Goal: Task Accomplishment & Management: Understand process/instructions

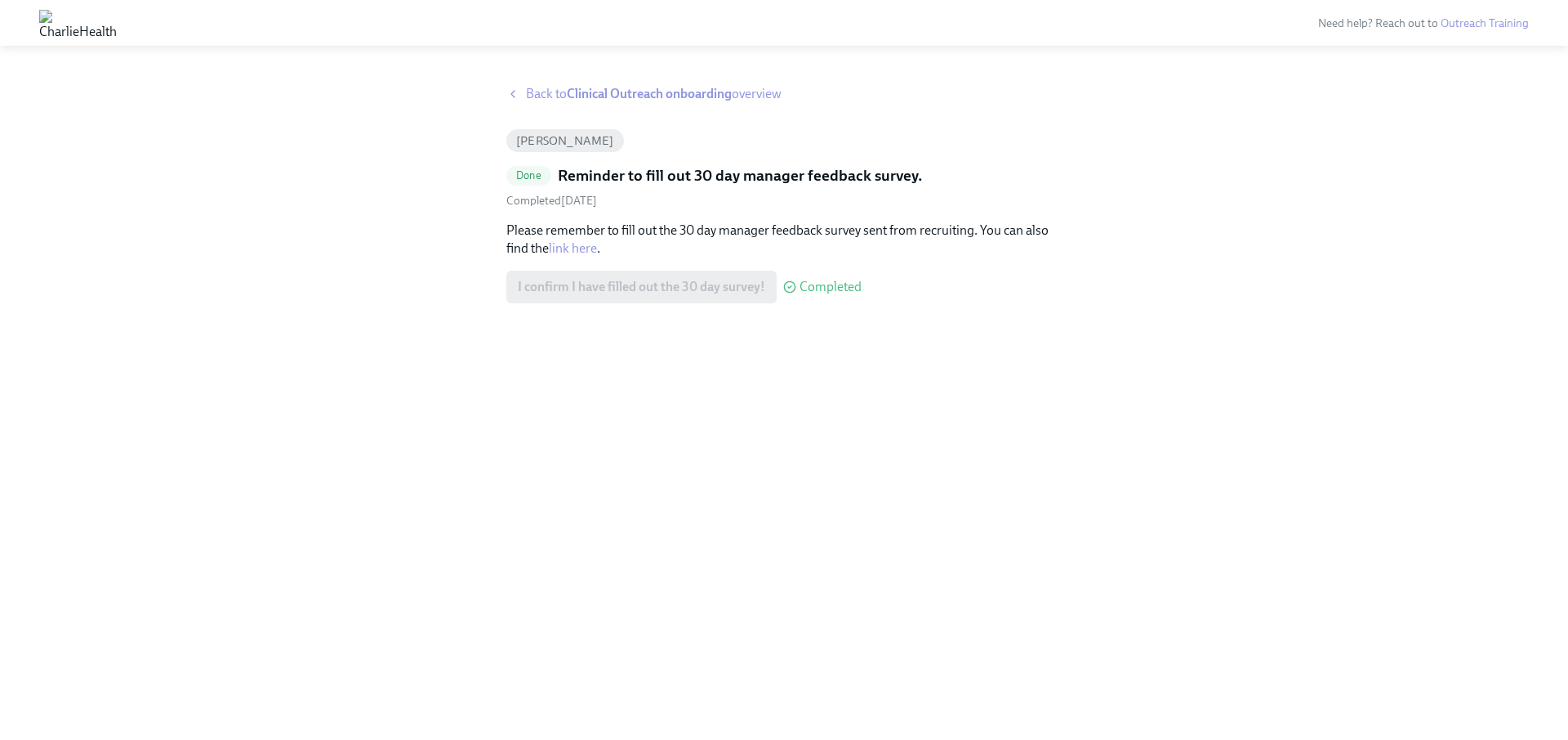
click at [564, 245] on link "link here" at bounding box center [573, 248] width 49 height 16
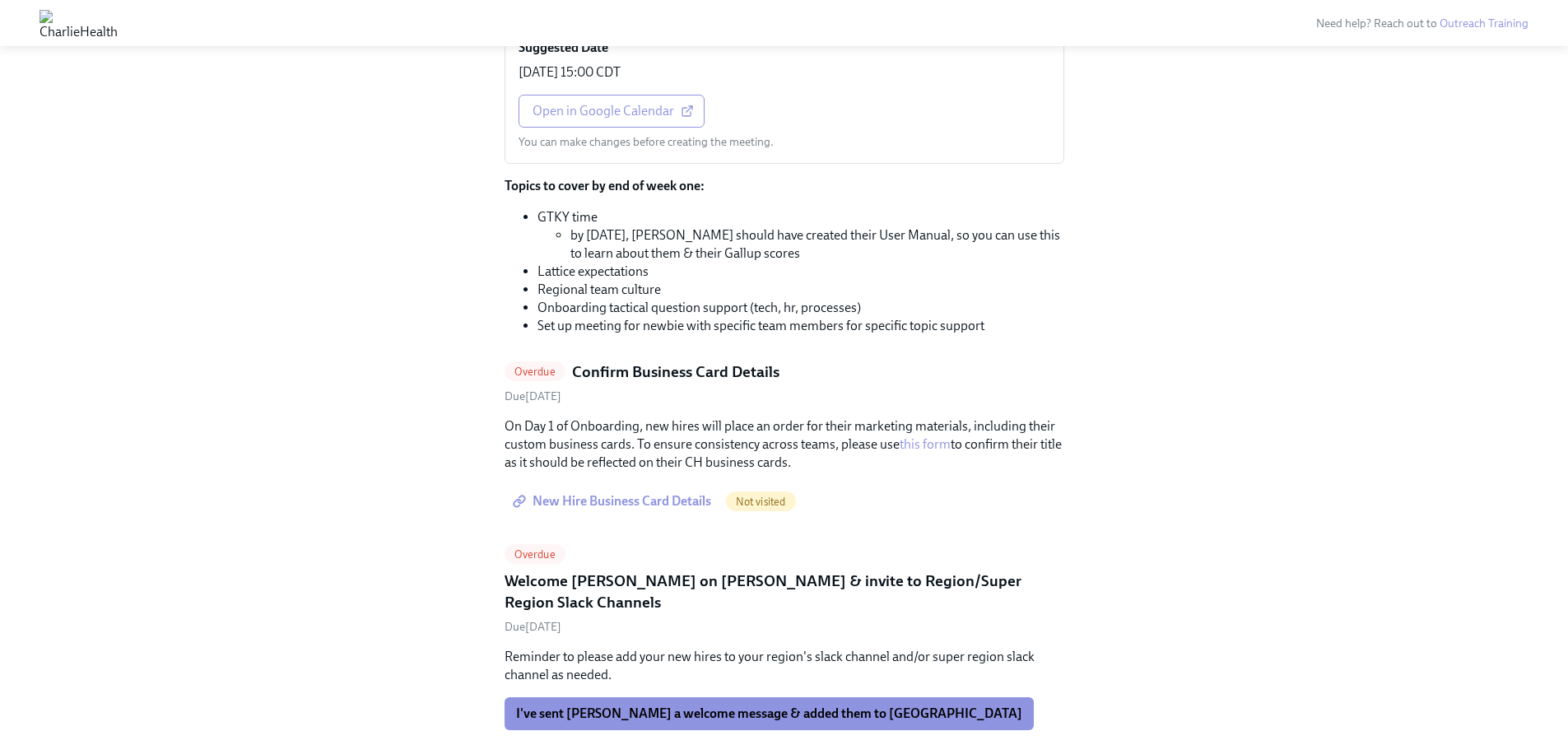
scroll to position [818, 0]
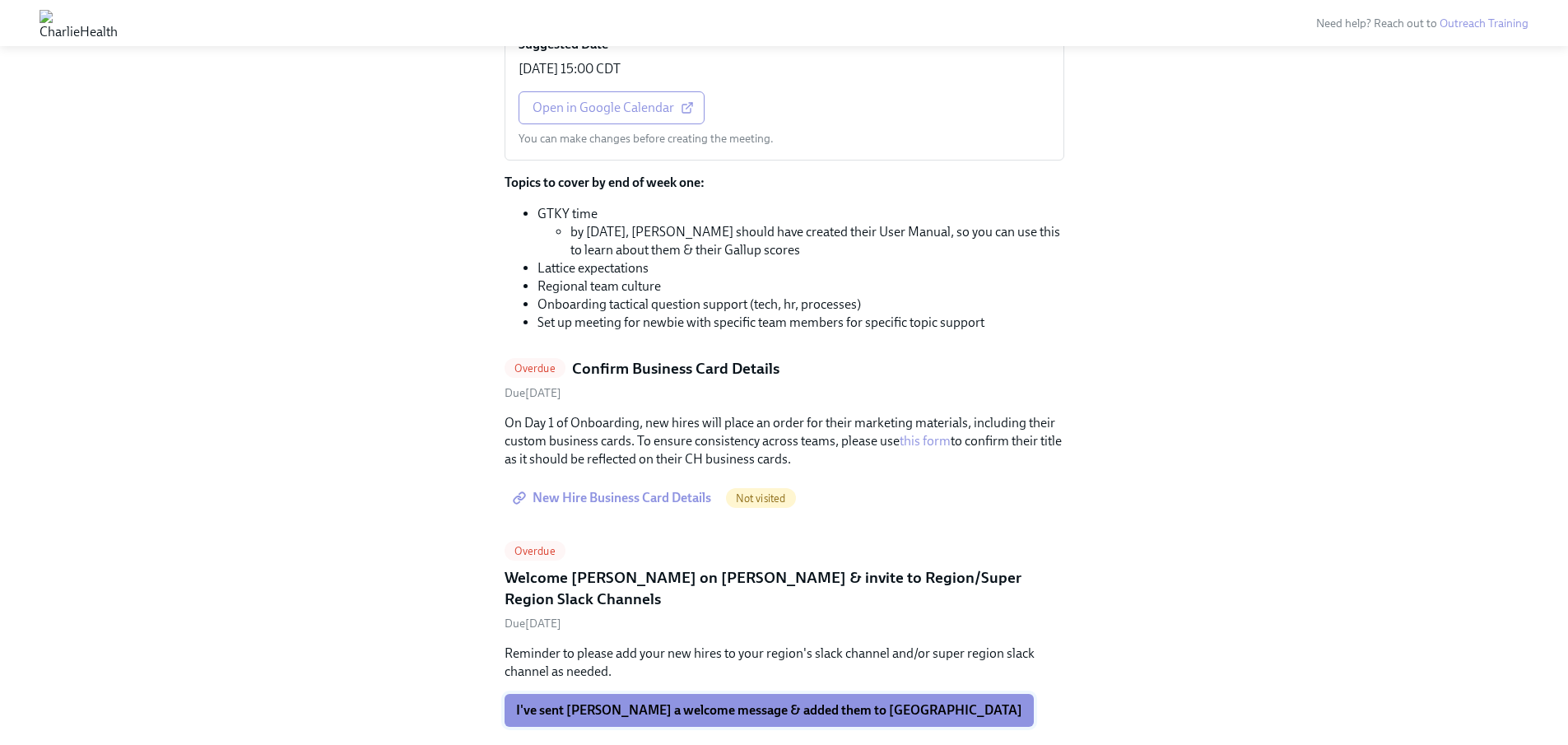
click at [742, 702] on span "I've sent Patrick a welcome message & added them to slack" at bounding box center [769, 710] width 506 height 17
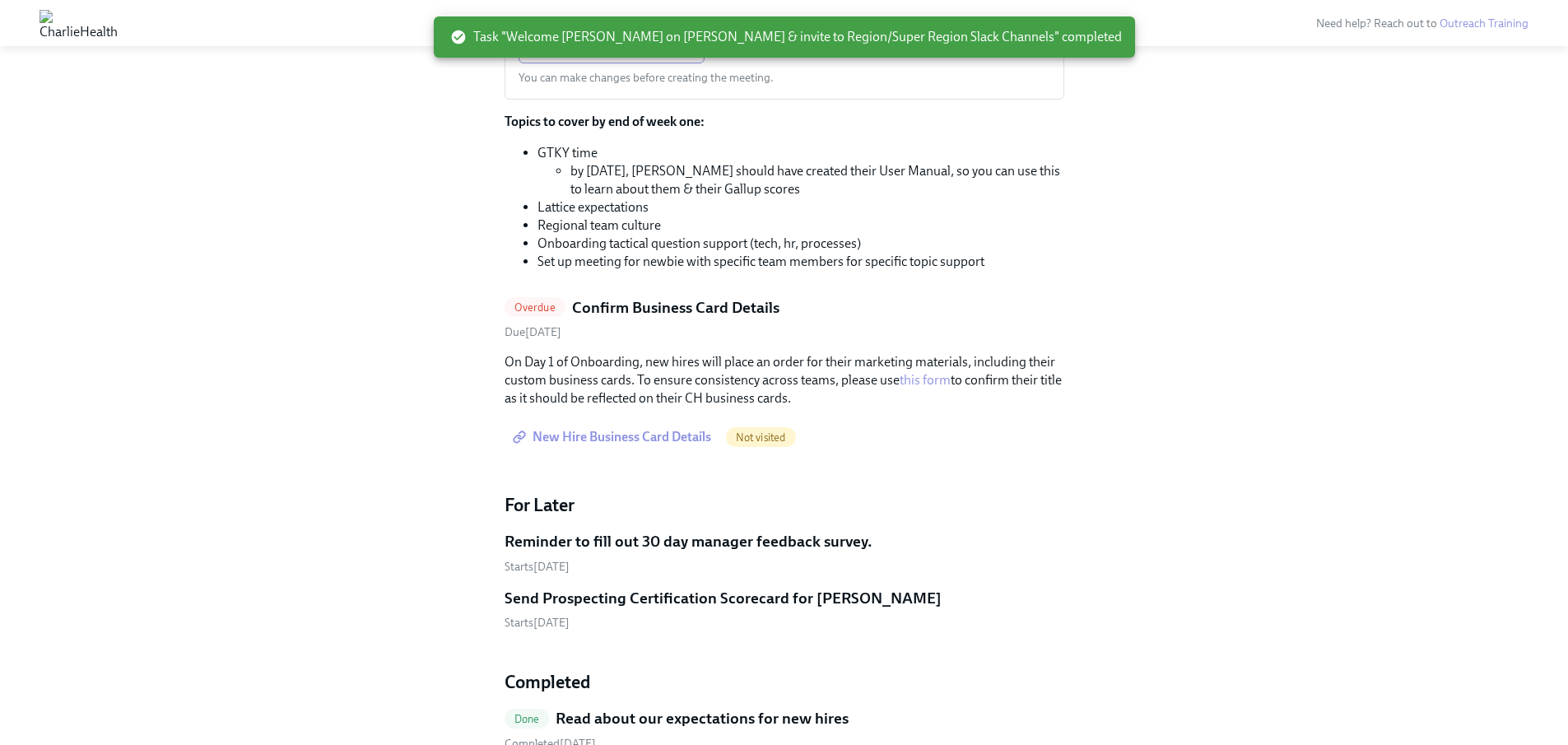
scroll to position [875, 0]
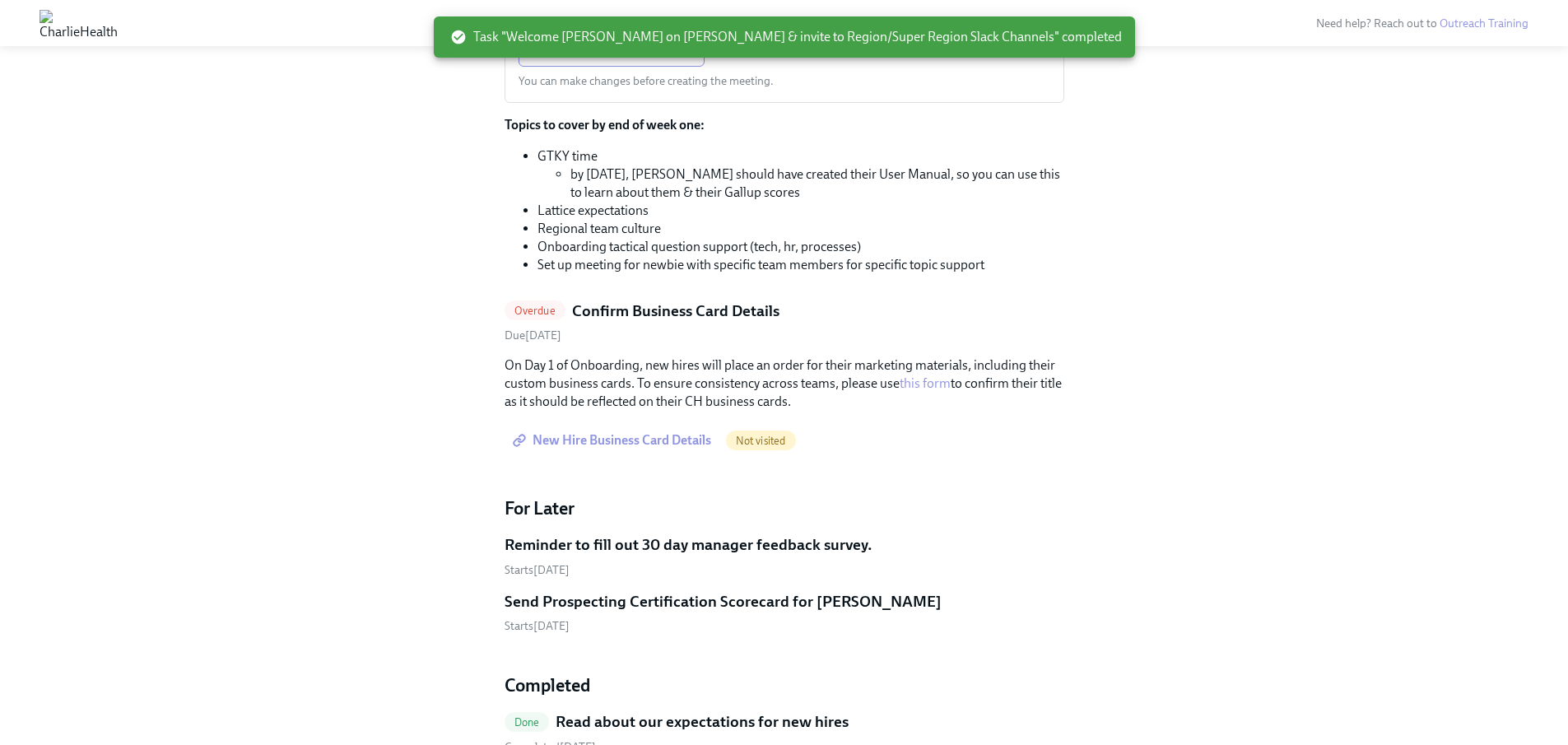
click at [687, 432] on span "New Hire Business Card Details" at bounding box center [613, 440] width 195 height 17
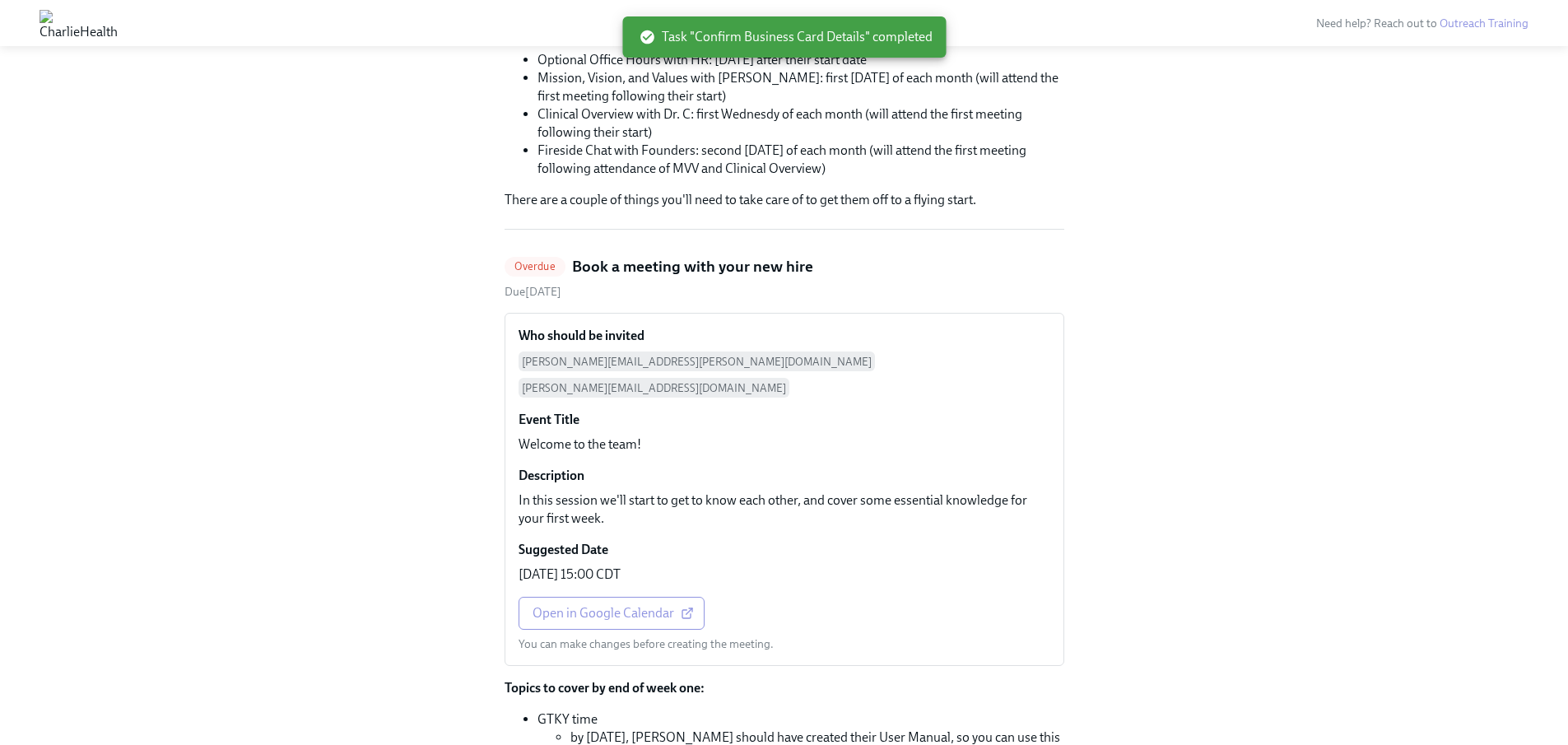
scroll to position [312, 0]
click at [606, 606] on span "Open in Google Calendar" at bounding box center [611, 614] width 158 height 17
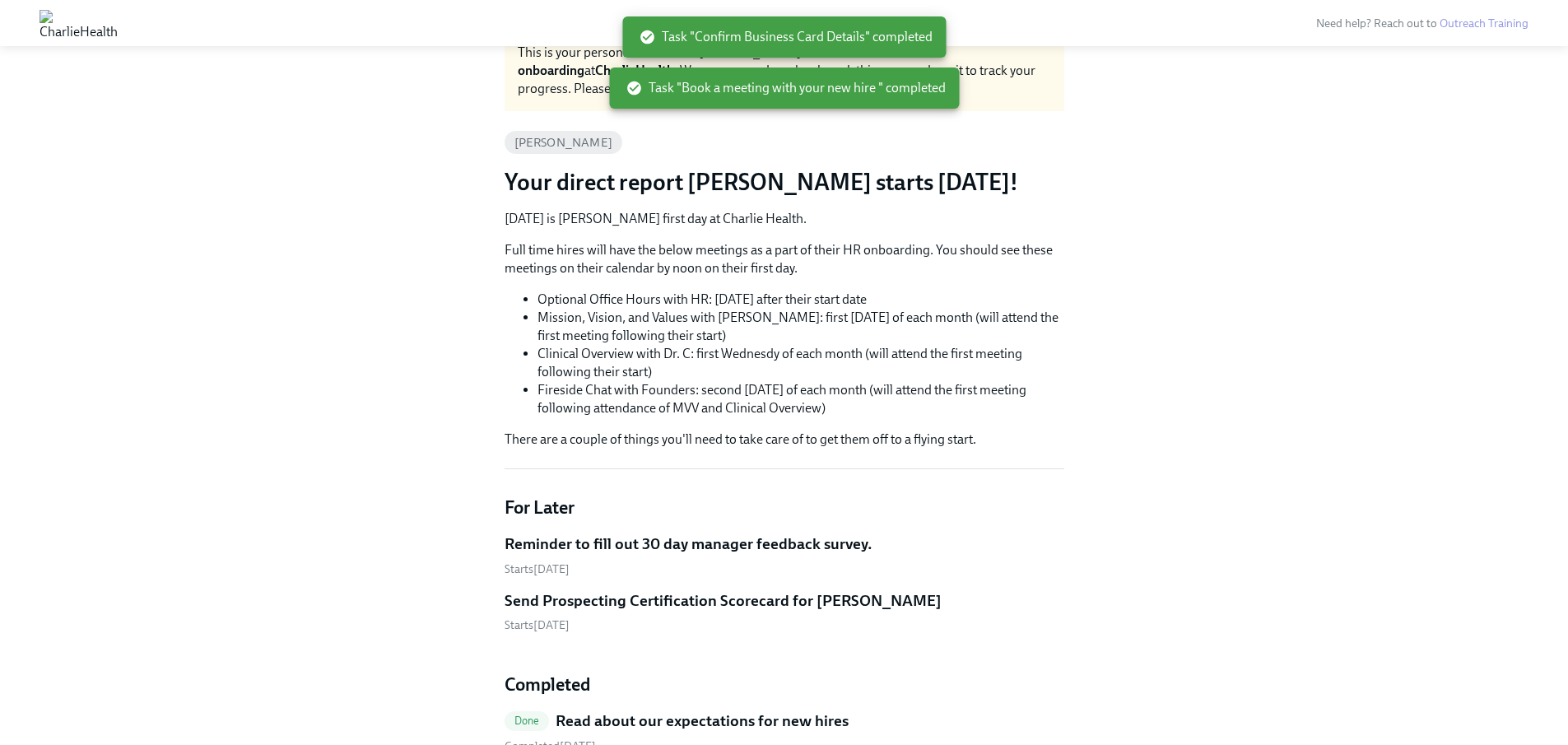
scroll to position [0, 0]
